Goal: Information Seeking & Learning: Learn about a topic

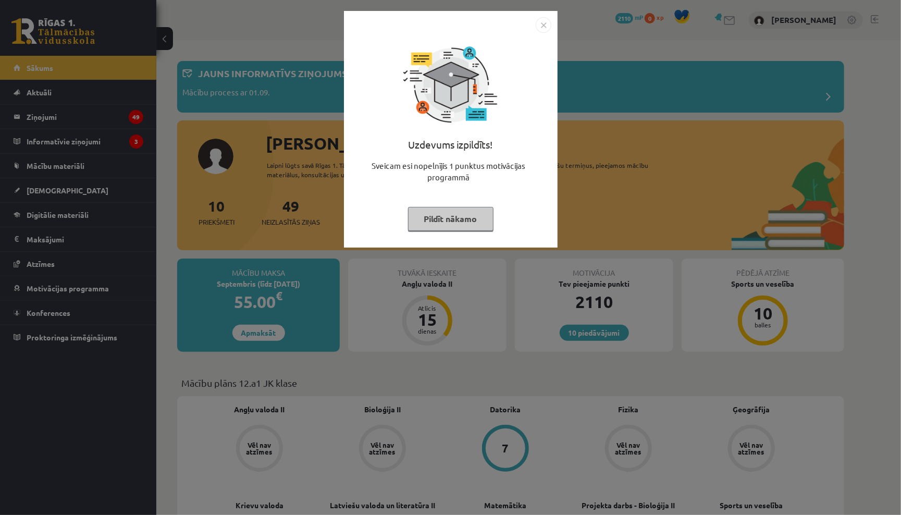
click at [481, 218] on button "Pildīt nākamo" at bounding box center [450, 219] width 85 height 24
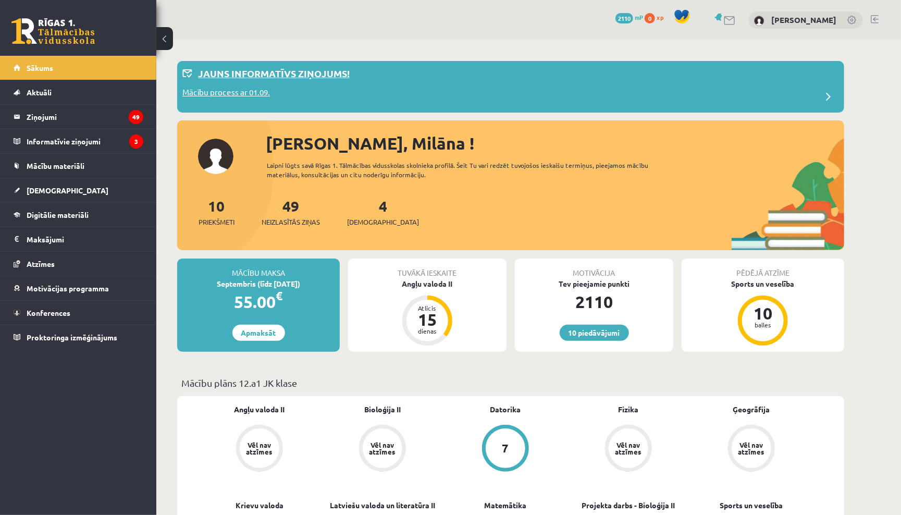
click at [561, 79] on div "Jauns informatīvs ziņojums!" at bounding box center [510, 76] width 656 height 20
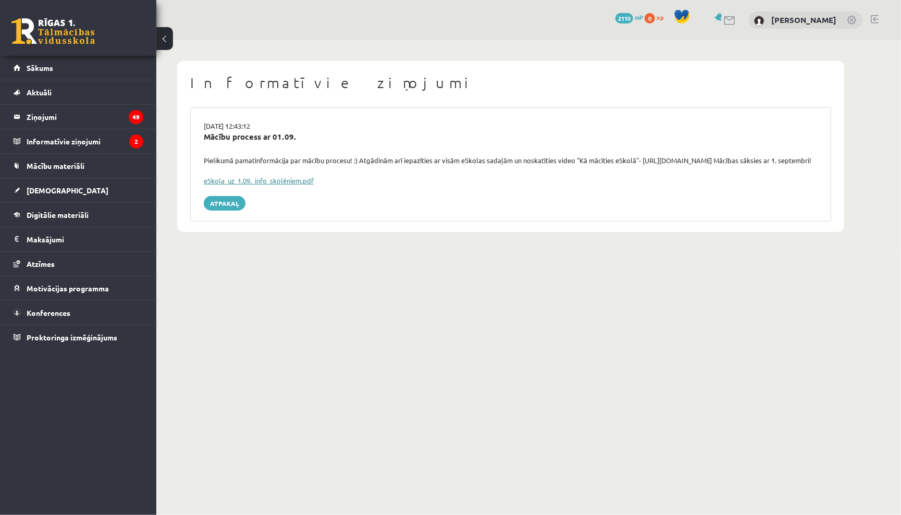
click at [282, 185] on link "eSkola_uz_1.09._info_skolēniem.pdf" at bounding box center [259, 180] width 110 height 9
click at [47, 126] on legend "Ziņojumi 49" at bounding box center [85, 117] width 117 height 24
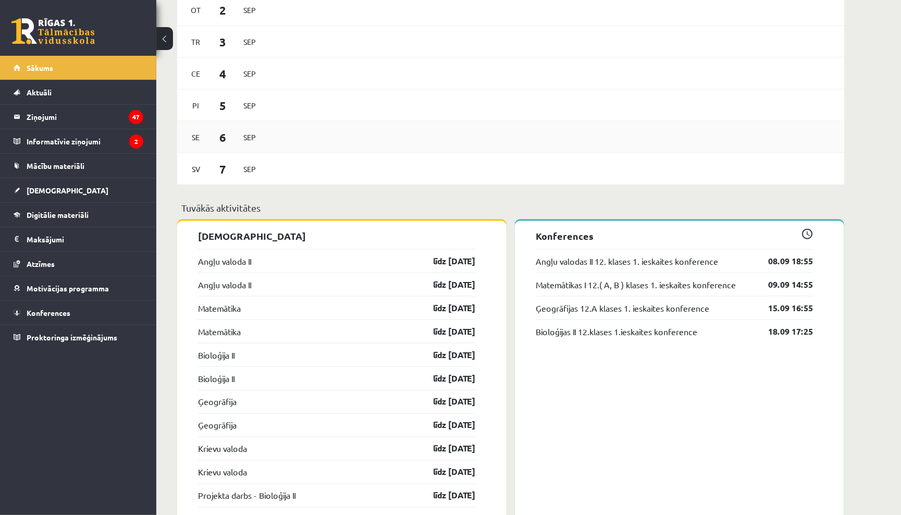
scroll to position [707, 0]
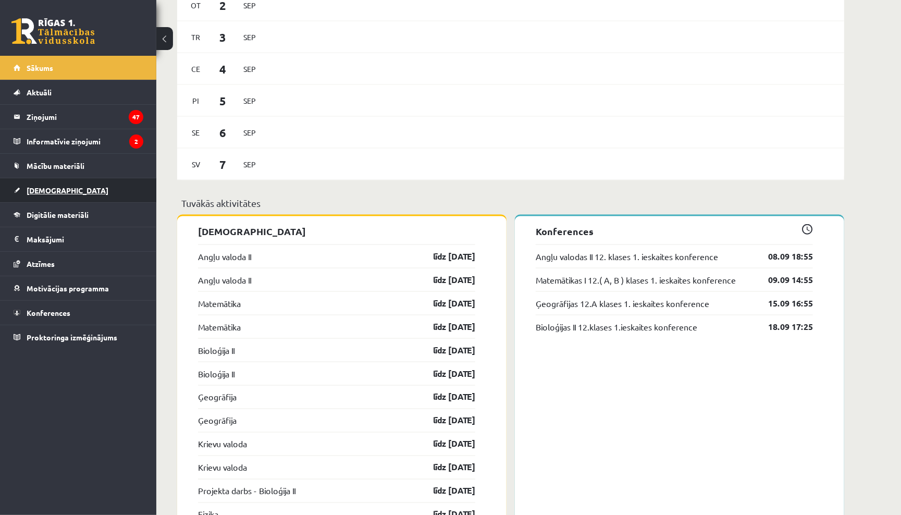
click at [63, 189] on link "[DEMOGRAPHIC_DATA]" at bounding box center [79, 190] width 130 height 24
